Goal: Task Accomplishment & Management: Complete application form

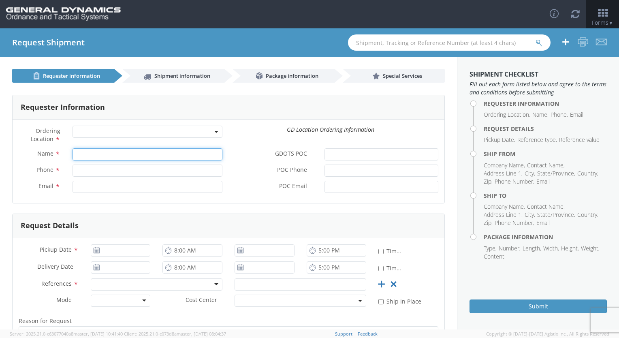
select select
click at [135, 152] on input "Name *" at bounding box center [148, 154] width 150 height 12
type input "[PERSON_NAME]"
select select "307"
type input "2059082965"
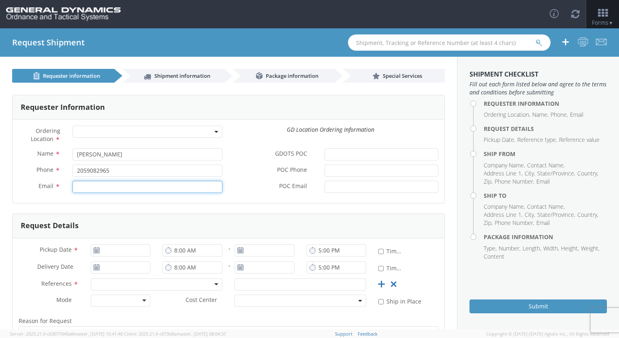
type input "[EMAIL_ADDRESS][DOMAIN_NAME]"
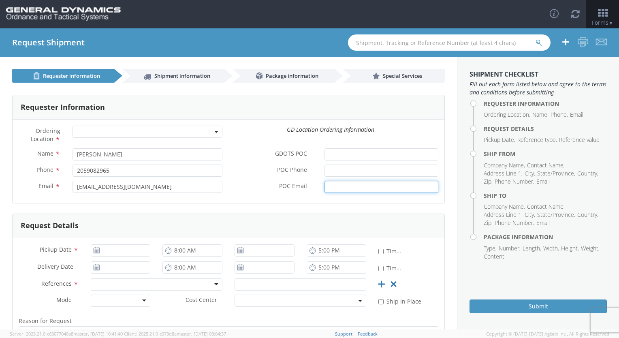
type input "[PERSON_NAME][EMAIL_ADDRESS][PERSON_NAME][DOMAIN_NAME]"
type input "[DATE]"
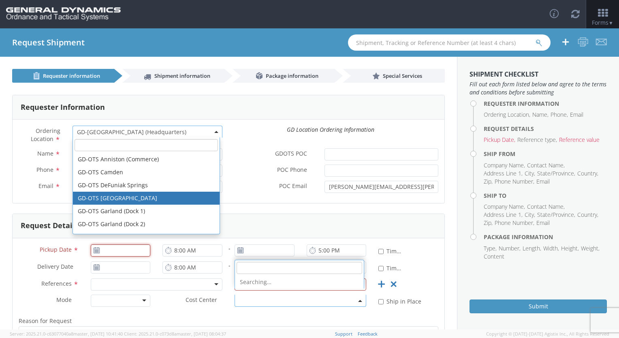
type input "[DATE]"
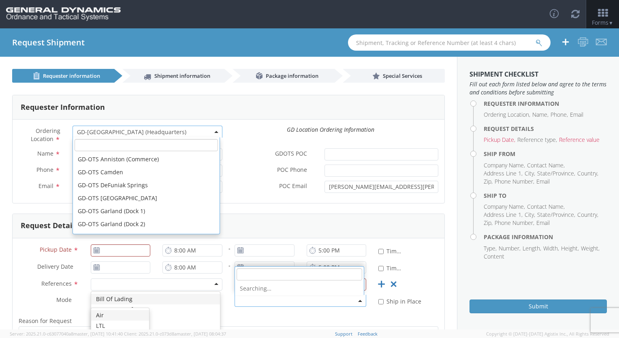
scroll to position [272, 0]
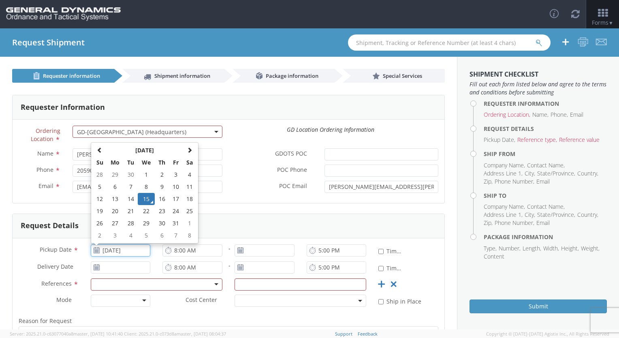
click at [114, 254] on input "[DATE]" at bounding box center [121, 250] width 60 height 12
click at [157, 197] on td "16" at bounding box center [162, 199] width 14 height 12
type input "[DATE]"
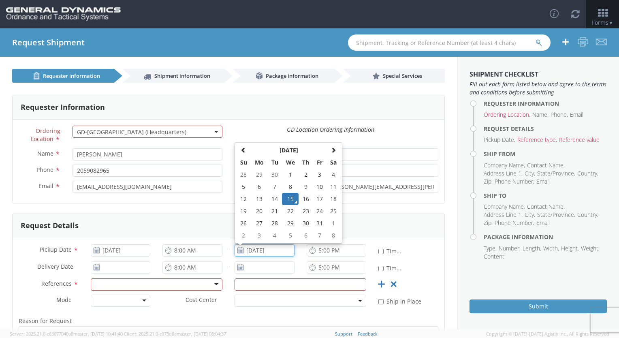
click at [266, 253] on input "[DATE]" at bounding box center [265, 250] width 60 height 12
click at [305, 201] on td "16" at bounding box center [306, 199] width 14 height 12
type input "[DATE]"
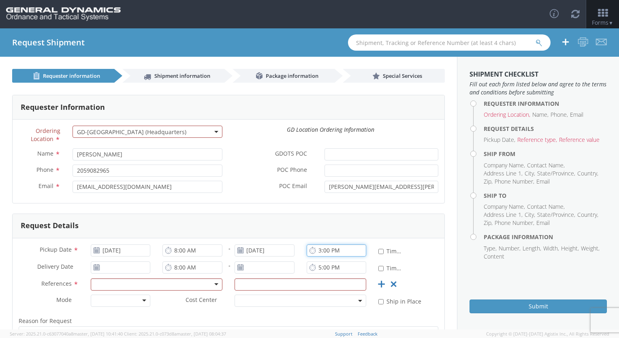
type input "3:00 PM"
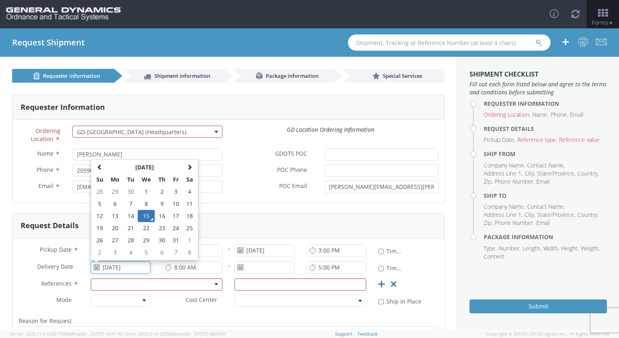
click at [118, 267] on input "[DATE]" at bounding box center [121, 267] width 60 height 12
click at [175, 218] on td "17" at bounding box center [176, 216] width 14 height 12
type input "[DATE]"
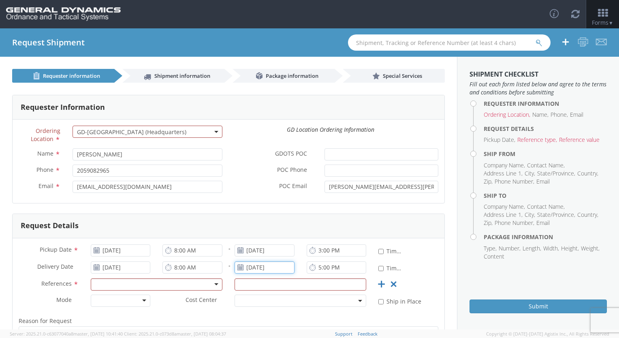
click at [270, 271] on input "[DATE]" at bounding box center [265, 267] width 60 height 12
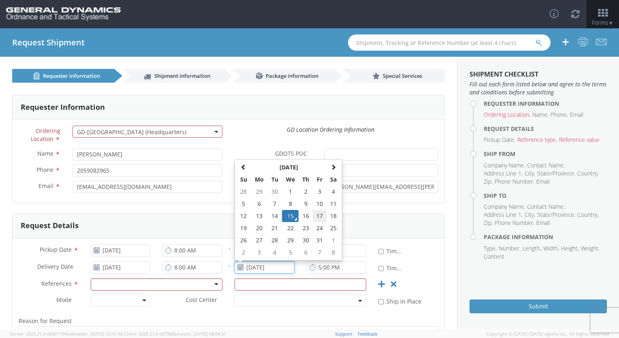
click at [313, 215] on td "17" at bounding box center [320, 216] width 14 height 12
type input "[DATE]"
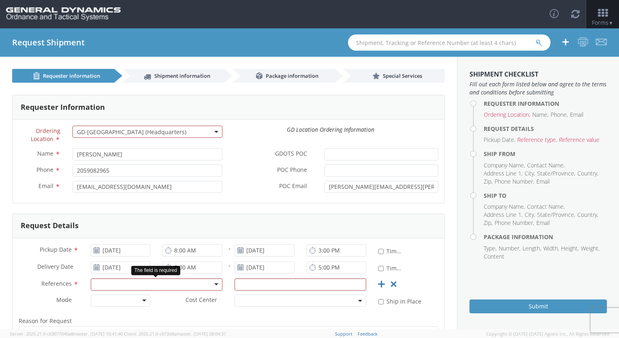
click at [215, 285] on div at bounding box center [157, 285] width 132 height 12
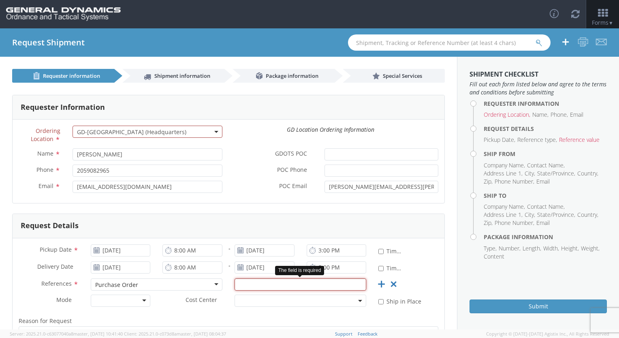
click at [264, 281] on input "text" at bounding box center [301, 285] width 132 height 12
type input "89705"
click at [146, 302] on div at bounding box center [121, 301] width 60 height 12
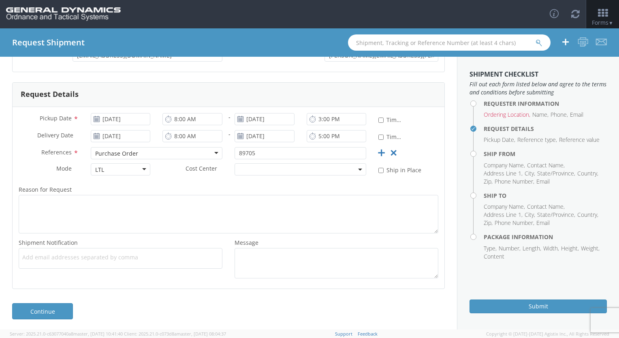
scroll to position [132, 0]
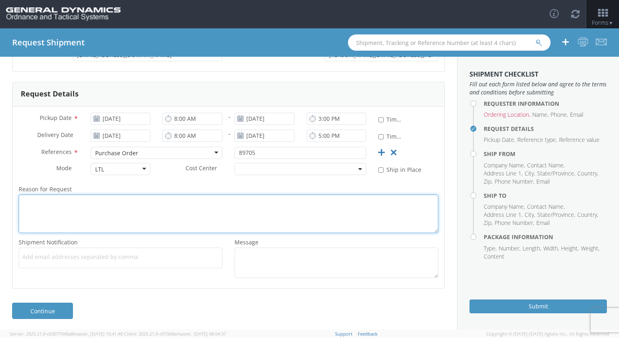
click at [167, 206] on textarea "Reason for Request *" at bounding box center [229, 214] width 420 height 39
type textarea "[PERSON_NAME] asked for a release"
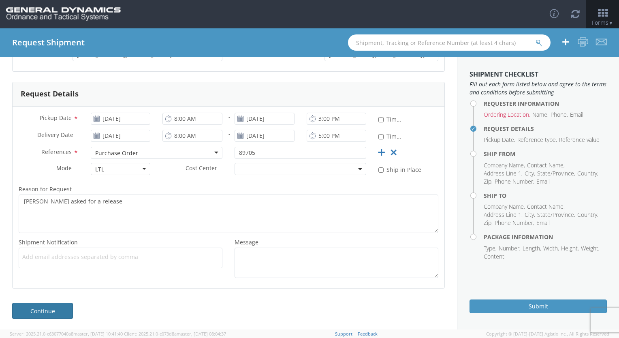
click at [34, 314] on link "Continue" at bounding box center [42, 311] width 61 height 16
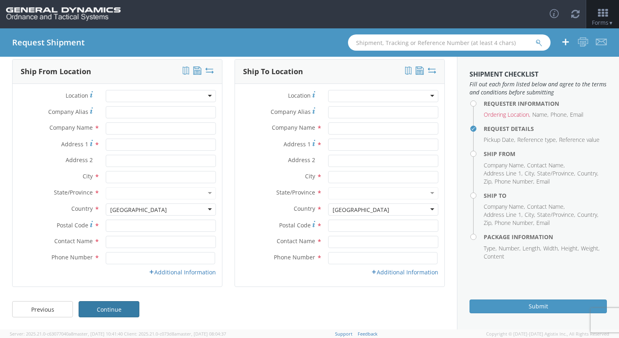
scroll to position [35, 0]
click at [117, 110] on input "Company Alias *" at bounding box center [161, 113] width 110 height 12
type input "[PERSON_NAME]"
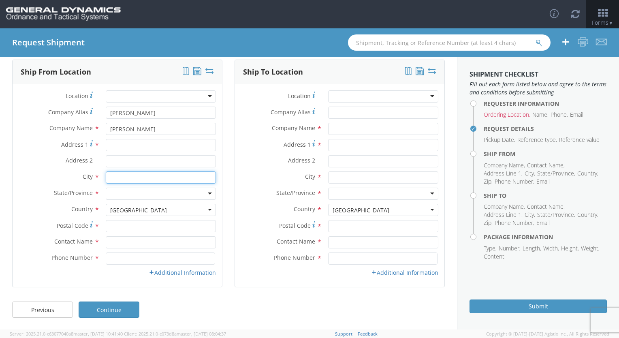
type input "[GEOGRAPHIC_DATA]"
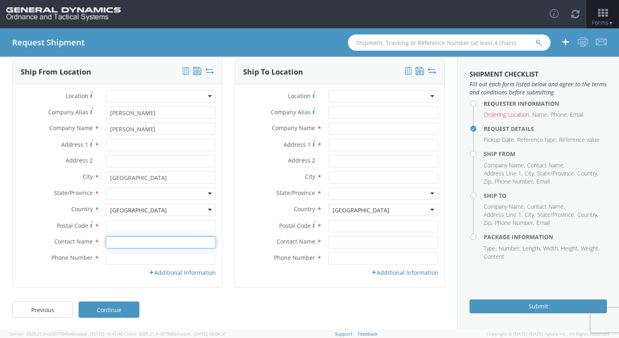
type input "[PERSON_NAME]"
type input "8606284778"
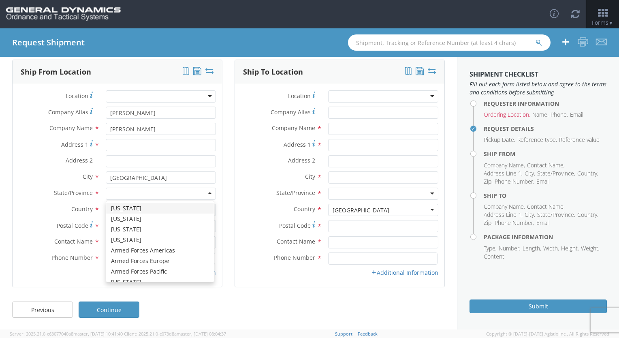
click at [142, 191] on div at bounding box center [161, 194] width 110 height 12
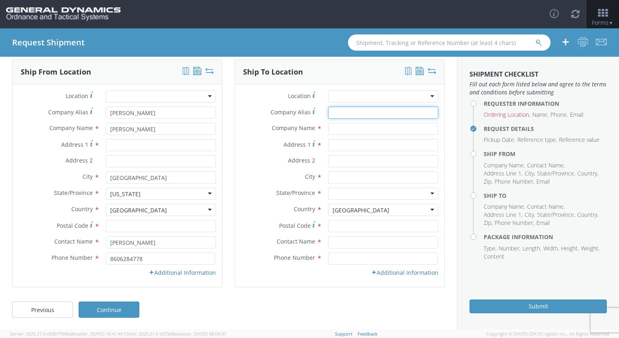
click at [333, 114] on input "Company Alias *" at bounding box center [383, 113] width 110 height 12
type input "3051910438"
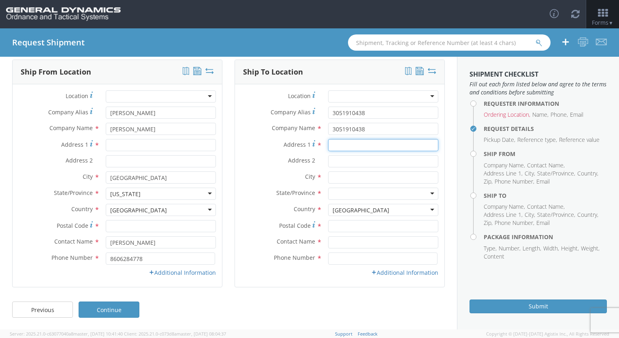
type input "[STREET_ADDRESS][PERSON_NAME]"
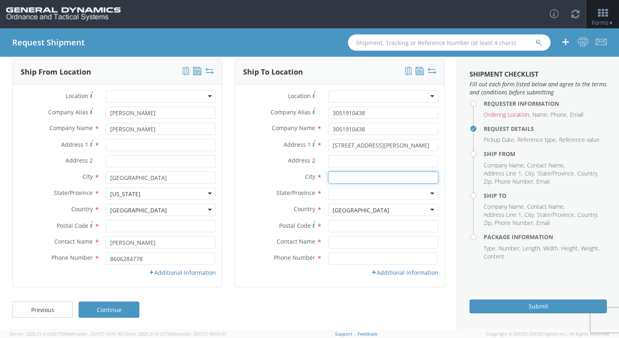
type input "Auburn"
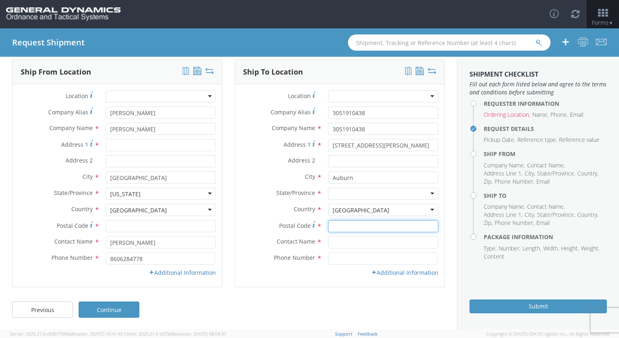
type input "36830"
type input "[PERSON_NAME]"
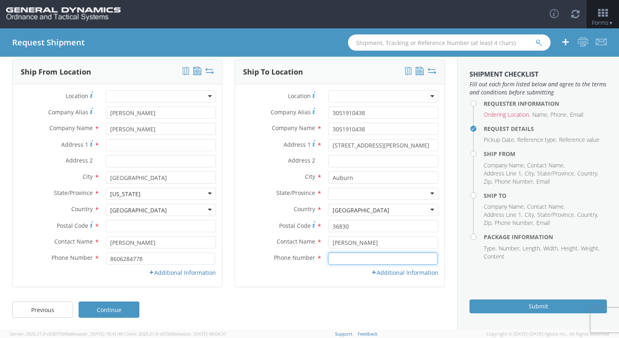
type input "2059082965"
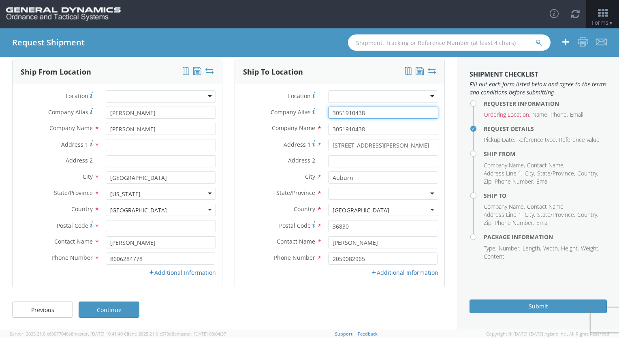
click at [365, 116] on input "3051910438" at bounding box center [383, 113] width 110 height 12
drag, startPoint x: 391, startPoint y: 110, endPoint x: 197, endPoint y: 107, distance: 193.8
click at [197, 107] on div "Ship From Location Location * GD-OTS [GEOGRAPHIC_DATA] (Commerce) GD-OTS [GEOGR…" at bounding box center [228, 179] width 445 height 238
type input "Y"
drag, startPoint x: 360, startPoint y: 132, endPoint x: 129, endPoint y: 139, distance: 231.2
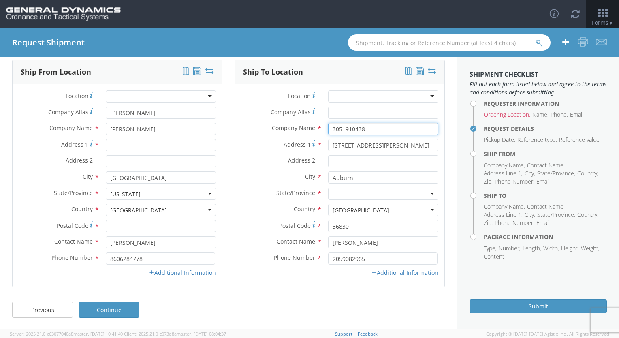
click at [129, 139] on div "Ship From Location Location * GD-OTS [GEOGRAPHIC_DATA] (Commerce) GD-OTS [GEOGR…" at bounding box center [228, 179] width 445 height 238
drag, startPoint x: 396, startPoint y: 145, endPoint x: 247, endPoint y: 148, distance: 148.8
click at [247, 148] on div "Address [STREET_ADDRESS][PERSON_NAME]" at bounding box center [340, 145] width 210 height 12
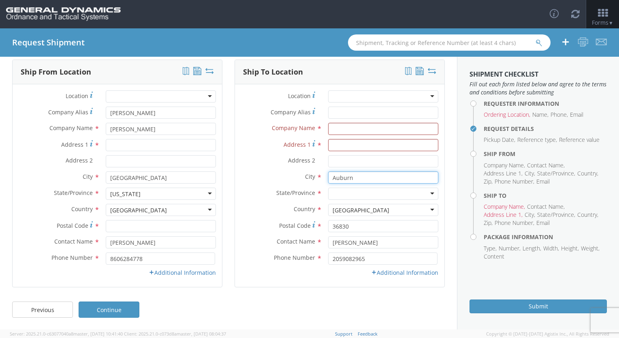
drag, startPoint x: 345, startPoint y: 176, endPoint x: 248, endPoint y: 177, distance: 96.9
click at [248, 177] on div "City * [GEOGRAPHIC_DATA] searching..." at bounding box center [340, 177] width 210 height 12
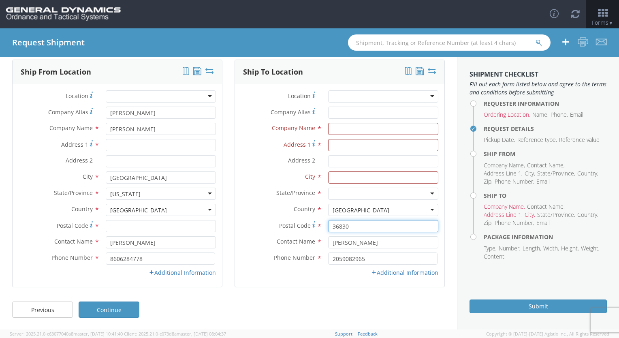
drag, startPoint x: 350, startPoint y: 226, endPoint x: 183, endPoint y: 234, distance: 167.6
click at [183, 234] on div "Ship From Location Location * GD-OTS [GEOGRAPHIC_DATA] (Commerce) GD-OTS [GEOGR…" at bounding box center [228, 179] width 445 height 238
drag, startPoint x: 390, startPoint y: 243, endPoint x: 171, endPoint y: 251, distance: 219.9
click at [171, 251] on div "Ship From Location Location * GD-OTS [GEOGRAPHIC_DATA] (Commerce) GD-OTS [GEOGR…" at bounding box center [228, 179] width 445 height 238
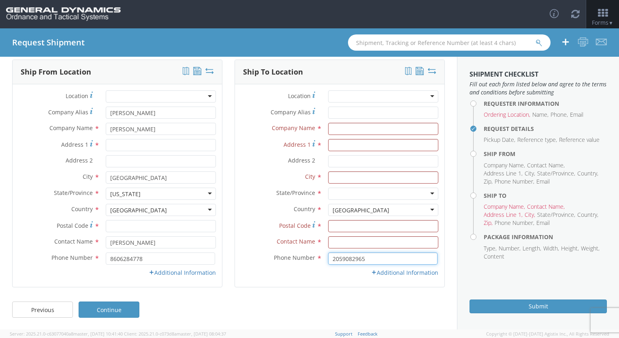
drag, startPoint x: 366, startPoint y: 261, endPoint x: 182, endPoint y: 277, distance: 184.8
click at [182, 277] on div "Ship From Location Location * GD-OTS [GEOGRAPHIC_DATA] (Commerce) GD-OTS [GEOGR…" at bounding box center [228, 179] width 445 height 238
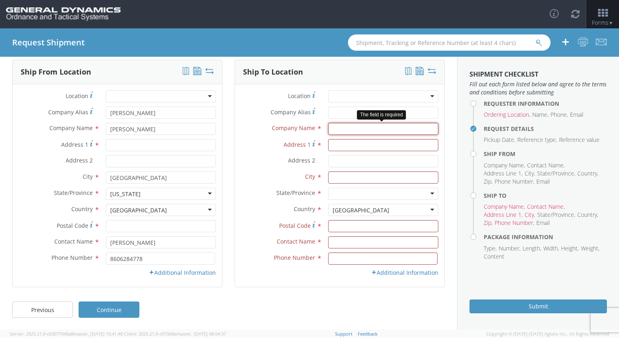
click at [328, 133] on input "text" at bounding box center [383, 129] width 110 height 12
type input "[PERSON_NAME]"
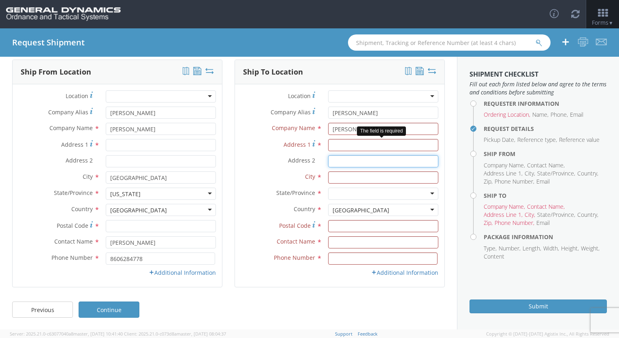
type input "[STREET_ADDRESS]"
type input "PATERSON"
type input "07513"
type input "[PERSON_NAME]"
type input "8622579036"
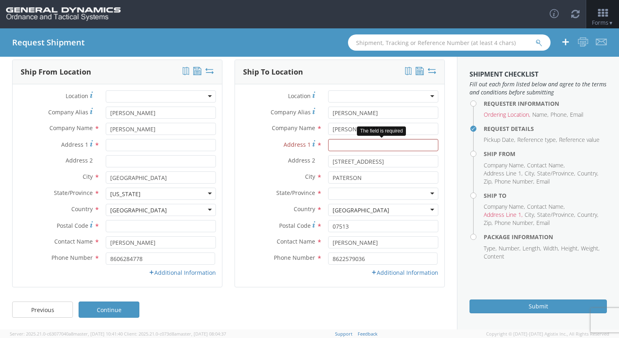
click at [347, 194] on div at bounding box center [383, 194] width 110 height 12
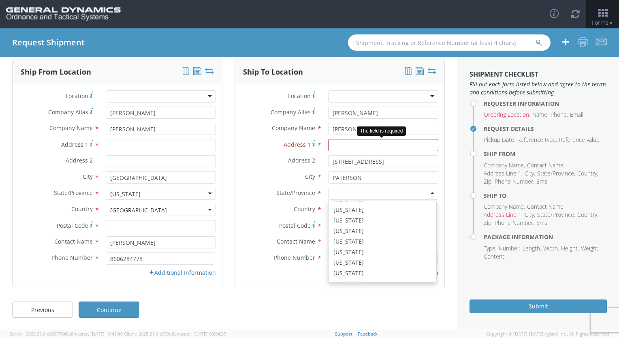
scroll to position [311, 0]
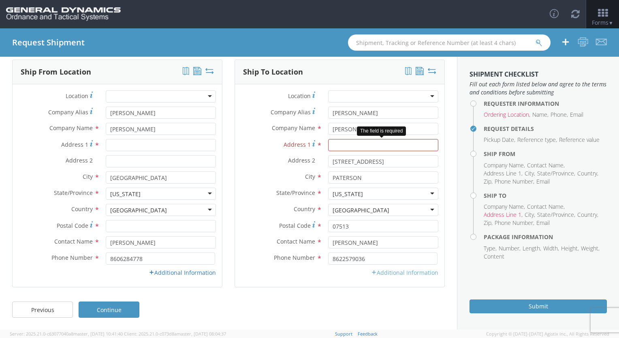
click at [386, 274] on link "Additional Information" at bounding box center [404, 273] width 67 height 8
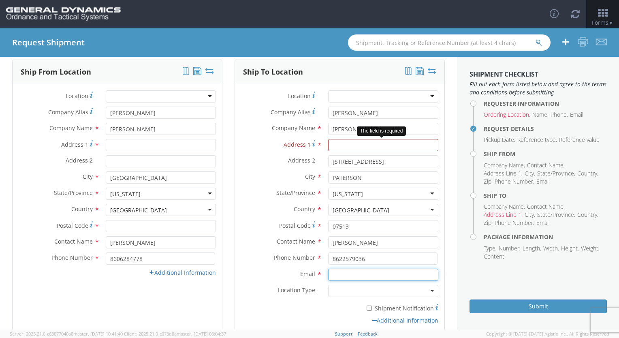
click at [366, 278] on input "Email *" at bounding box center [383, 275] width 110 height 12
type input "[PERSON_NAME][EMAIL_ADDRESS][PERSON_NAME][DOMAIN_NAME]"
type input "[STREET_ADDRESS]"
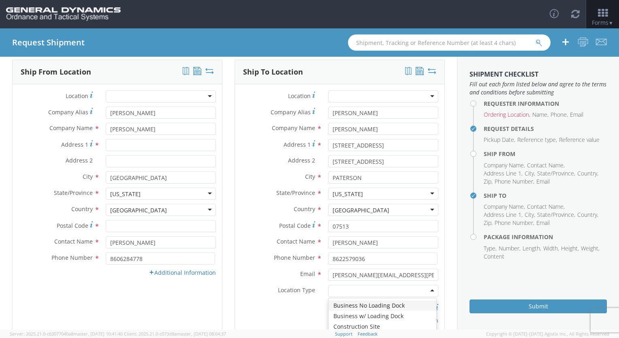
click at [347, 293] on div at bounding box center [383, 291] width 110 height 12
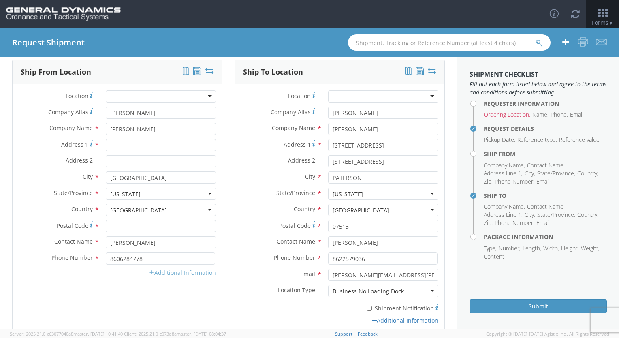
click at [191, 276] on link "Additional Information" at bounding box center [182, 273] width 67 height 8
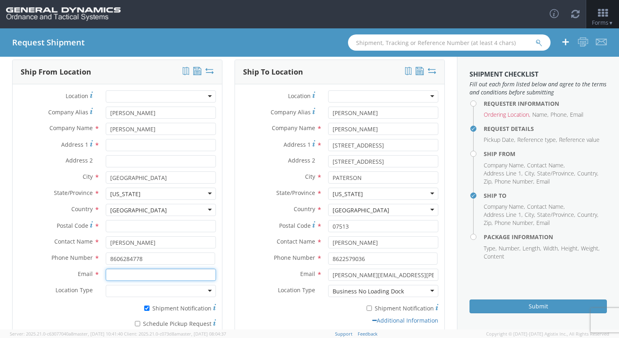
click at [180, 277] on input "Email *" at bounding box center [161, 275] width 110 height 12
type input "[EMAIL_ADDRESS][DOMAIN_NAME]"
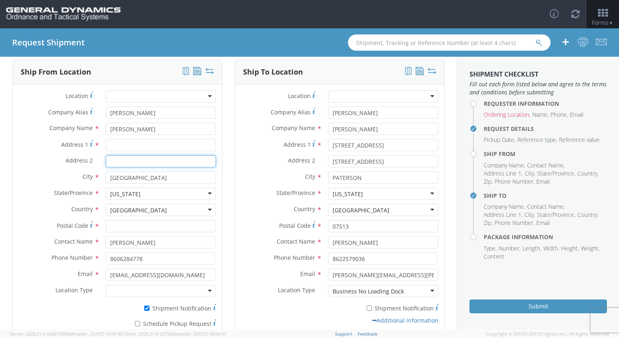
type input "[STREET_ADDRESS]"
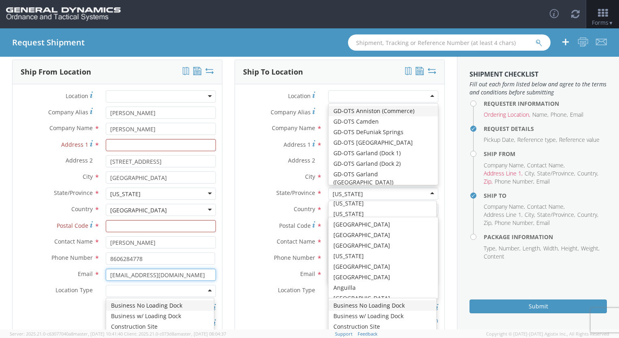
scroll to position [0, 0]
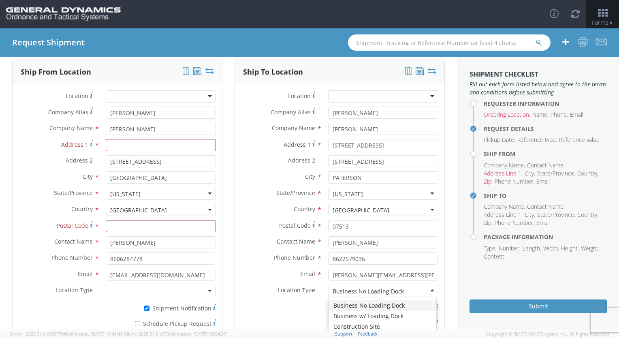
click at [205, 292] on div at bounding box center [161, 291] width 110 height 12
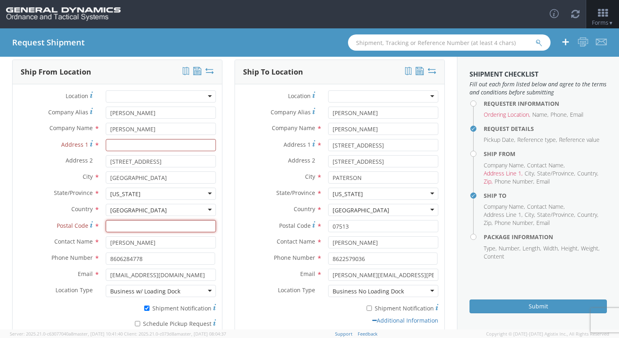
click at [126, 228] on input "Postal Code *" at bounding box center [161, 226] width 110 height 12
click at [25, 195] on label "State/Province *" at bounding box center [56, 193] width 87 height 11
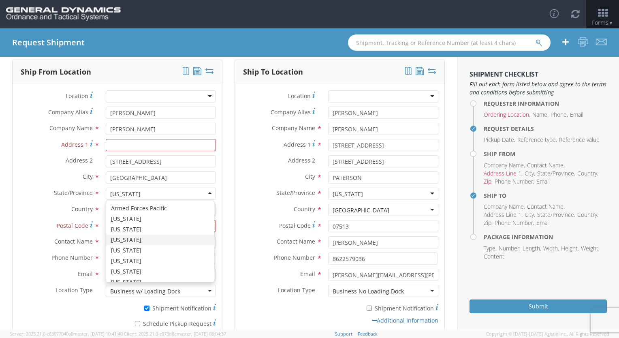
click at [143, 195] on div "[US_STATE]" at bounding box center [161, 194] width 110 height 12
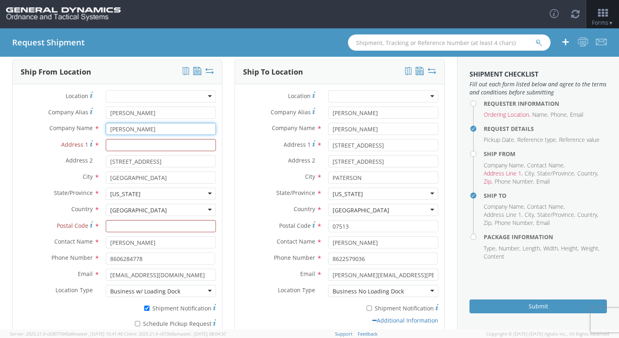
click at [140, 132] on input "[PERSON_NAME]" at bounding box center [161, 129] width 110 height 12
click at [140, 113] on input "[PERSON_NAME]" at bounding box center [161, 113] width 110 height 12
click at [118, 129] on input "[PERSON_NAME]" at bounding box center [161, 129] width 110 height 12
click at [122, 225] on input "Postal Code *" at bounding box center [161, 226] width 110 height 12
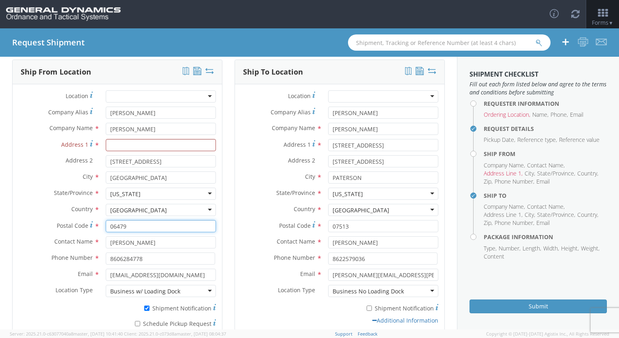
type input "06479"
click at [34, 156] on label "Address 2 *" at bounding box center [56, 160] width 87 height 11
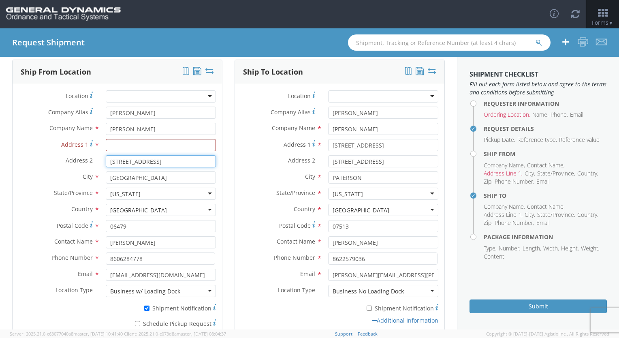
click at [106, 156] on input "[STREET_ADDRESS]" at bounding box center [161, 161] width 110 height 12
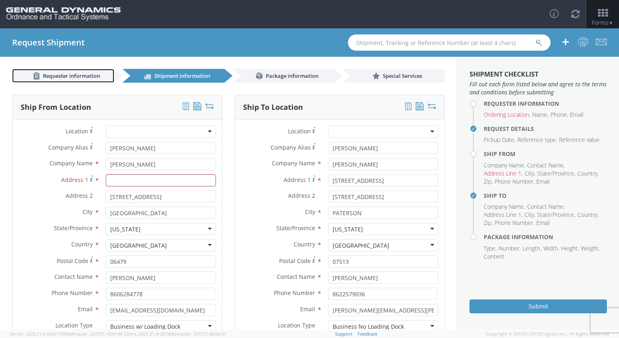
click at [67, 73] on span "Requester information" at bounding box center [71, 75] width 57 height 7
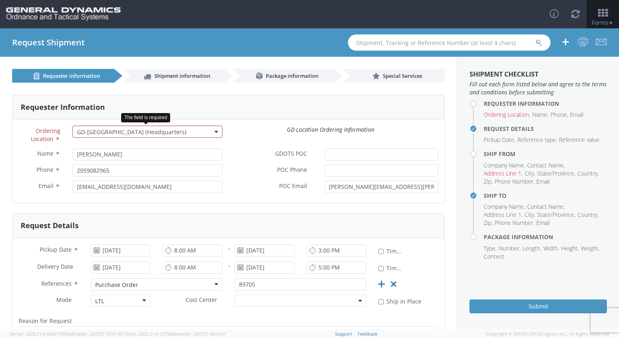
click at [131, 134] on span "GD-[GEOGRAPHIC_DATA] (Headquarters)" at bounding box center [147, 132] width 141 height 8
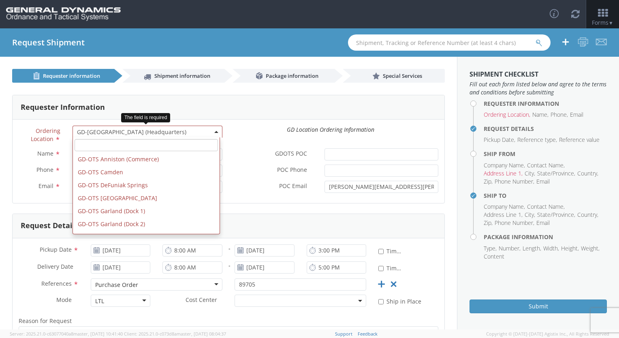
scroll to position [298, 0]
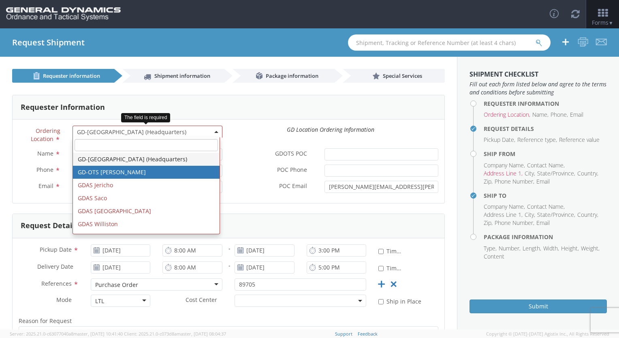
select select "42193"
type input "[EMAIL_ADDRESS][DOMAIN_NAME]"
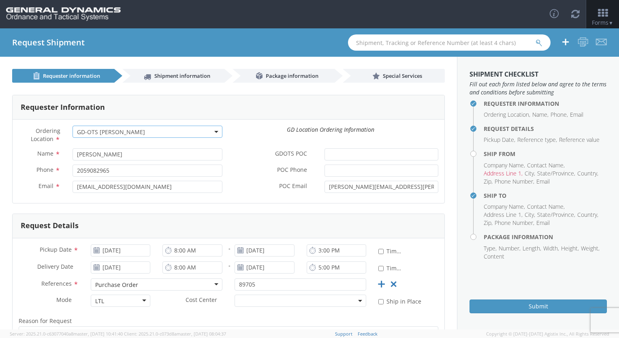
click at [120, 134] on span "GD-OTS [PERSON_NAME]" at bounding box center [147, 132] width 141 height 8
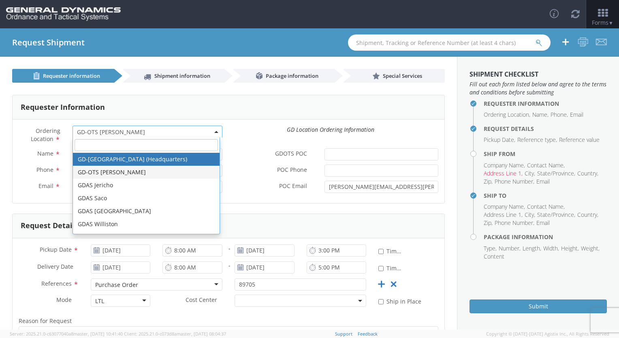
select select "307"
type input "[EMAIL_ADDRESS][DOMAIN_NAME]"
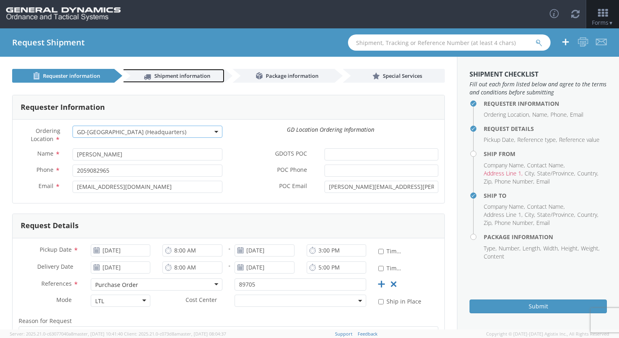
click at [177, 73] on span "Shipment information" at bounding box center [182, 75] width 56 height 7
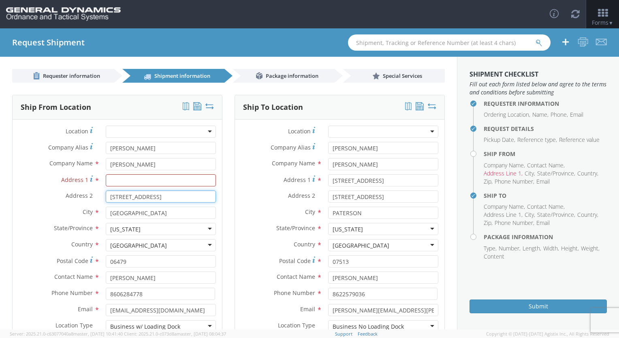
drag, startPoint x: 154, startPoint y: 195, endPoint x: 47, endPoint y: 196, distance: 106.6
click at [47, 196] on div "Address [STREET_ADDRESS]" at bounding box center [118, 197] width 210 height 12
paste input "[STREET_ADDRESS]"
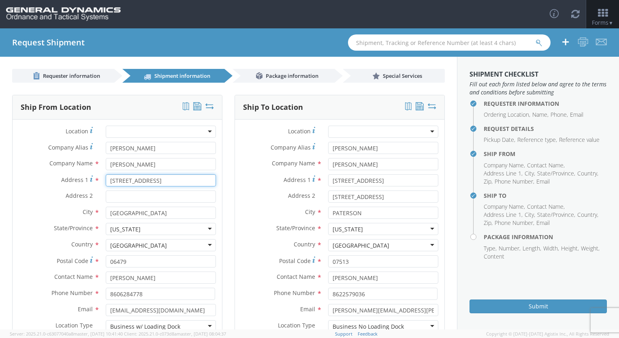
type input "[STREET_ADDRESS]"
click at [256, 129] on label "Location *" at bounding box center [278, 131] width 87 height 11
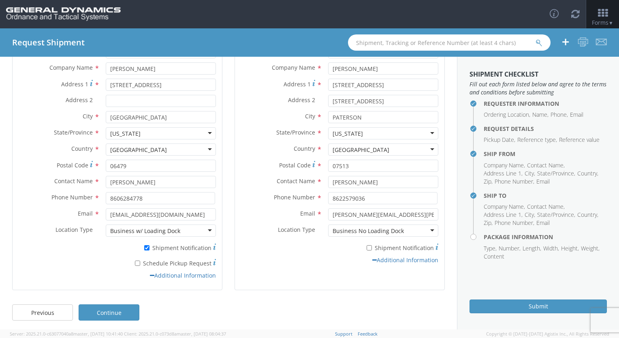
scroll to position [98, 0]
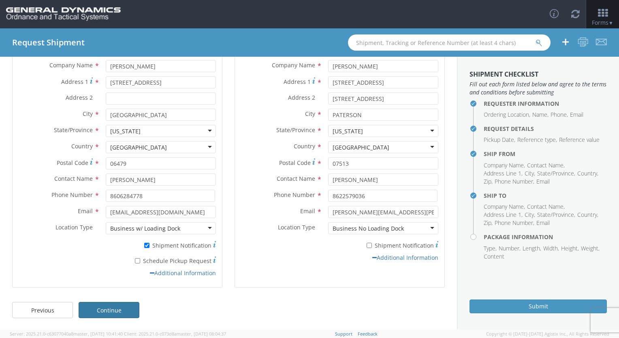
click at [118, 307] on link "Continue" at bounding box center [109, 310] width 61 height 16
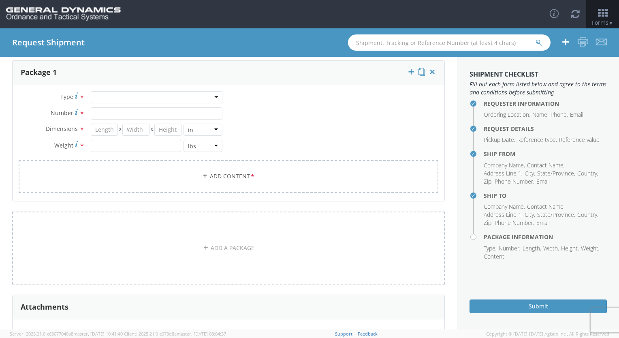
scroll to position [0, 0]
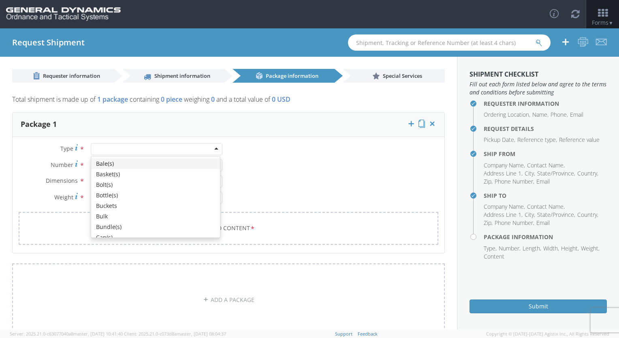
click at [175, 152] on div at bounding box center [157, 149] width 132 height 12
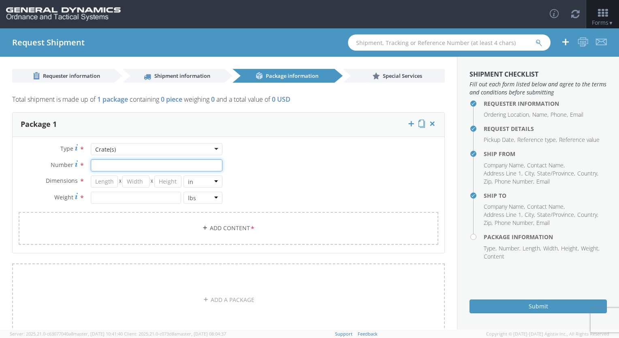
click at [129, 163] on input "Number *" at bounding box center [157, 165] width 132 height 12
type input "1"
click at [113, 182] on input "number" at bounding box center [104, 182] width 27 height 12
type input "57"
click at [129, 176] on input "number" at bounding box center [135, 182] width 27 height 12
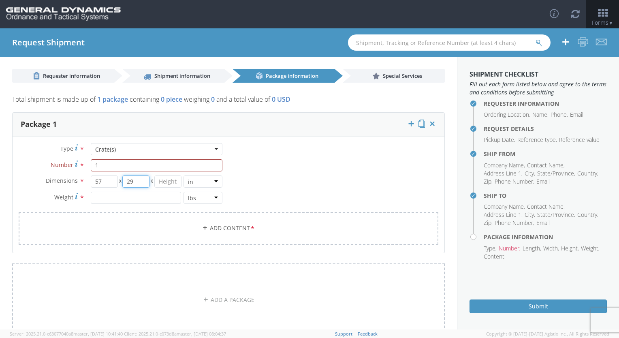
type input "29"
click at [167, 182] on input "number" at bounding box center [167, 182] width 27 height 12
type input "19"
click at [118, 200] on input "number" at bounding box center [136, 198] width 91 height 12
type input "1511"
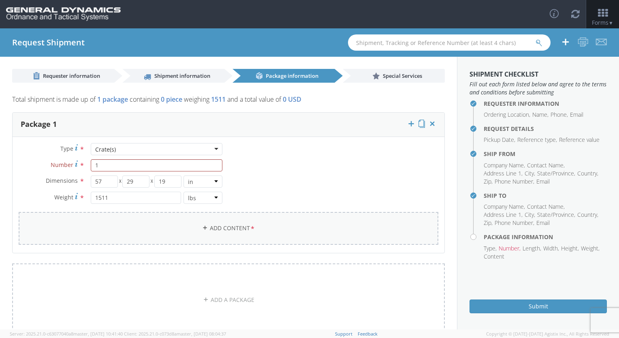
click at [104, 218] on link "Add Content *" at bounding box center [229, 228] width 420 height 33
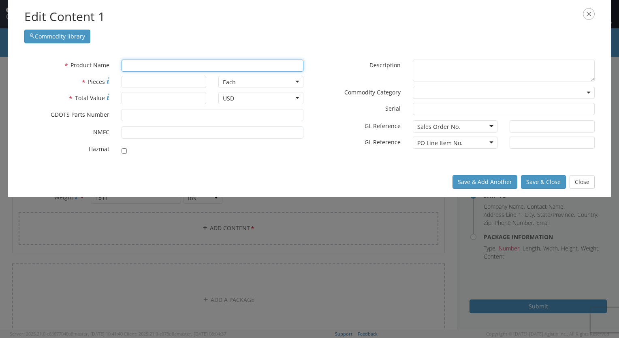
click at [144, 65] on input "text" at bounding box center [213, 66] width 182 height 12
click at [172, 80] on div "unable to find any results that match the current query" at bounding box center [212, 81] width 181 height 12
click at [201, 83] on div "unable to find any results that match the current query" at bounding box center [212, 81] width 181 height 12
type input "lead sheet"
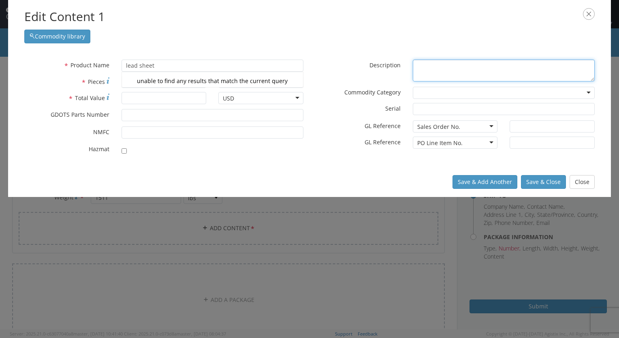
click at [428, 67] on textarea "* Description" at bounding box center [504, 71] width 182 height 22
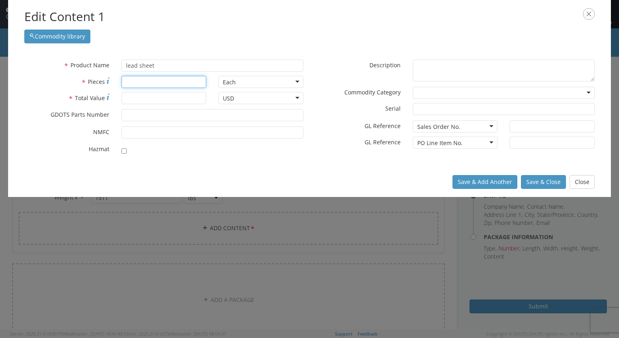
click at [150, 83] on input "* Pieces" at bounding box center [164, 82] width 85 height 12
type input "54"
click at [169, 97] on input "* Total Value" at bounding box center [164, 98] width 85 height 12
type input "19920.80"
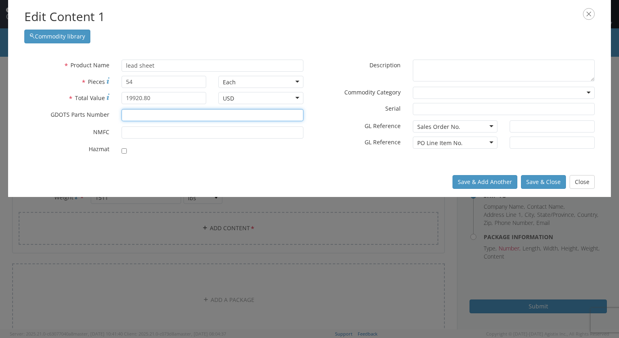
click at [136, 121] on input "* GDOTS Parts Number" at bounding box center [213, 115] width 182 height 12
type input "qq-l-201"
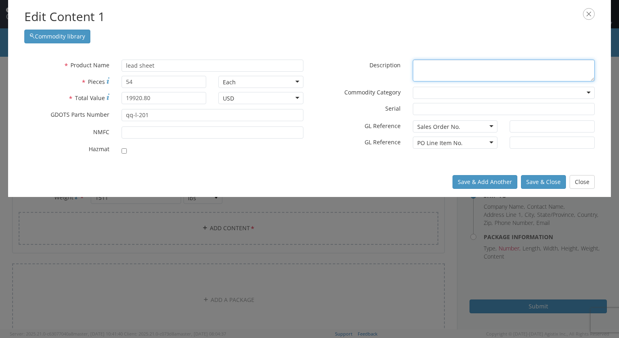
click at [426, 64] on textarea "* Description" at bounding box center [504, 71] width 182 height 22
type textarea "lead sheet grade b .002 thk"
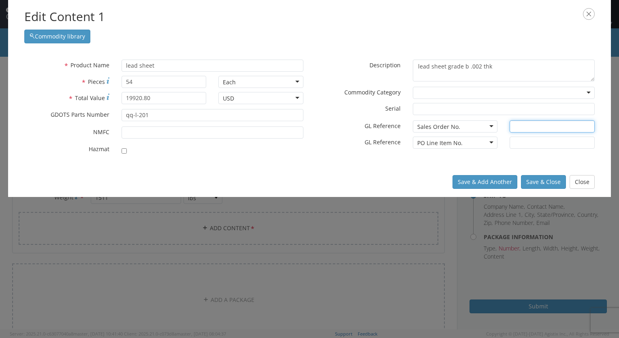
click at [534, 129] on input "text" at bounding box center [552, 126] width 85 height 12
type input "89705"
click at [530, 139] on input "text" at bounding box center [552, 143] width 85 height 12
type input "1"
click at [542, 184] on button "Save & Close" at bounding box center [543, 182] width 45 height 14
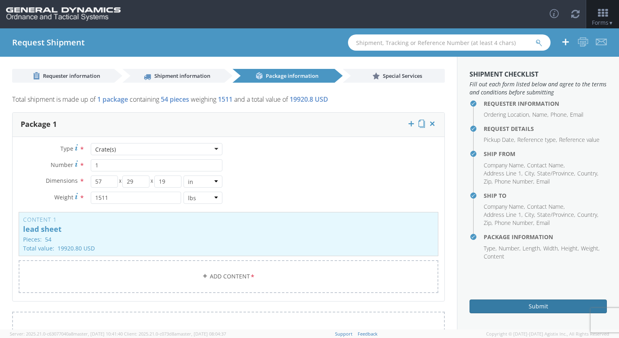
click at [523, 310] on button "Submit" at bounding box center [538, 307] width 137 height 14
